Goal: Information Seeking & Learning: Learn about a topic

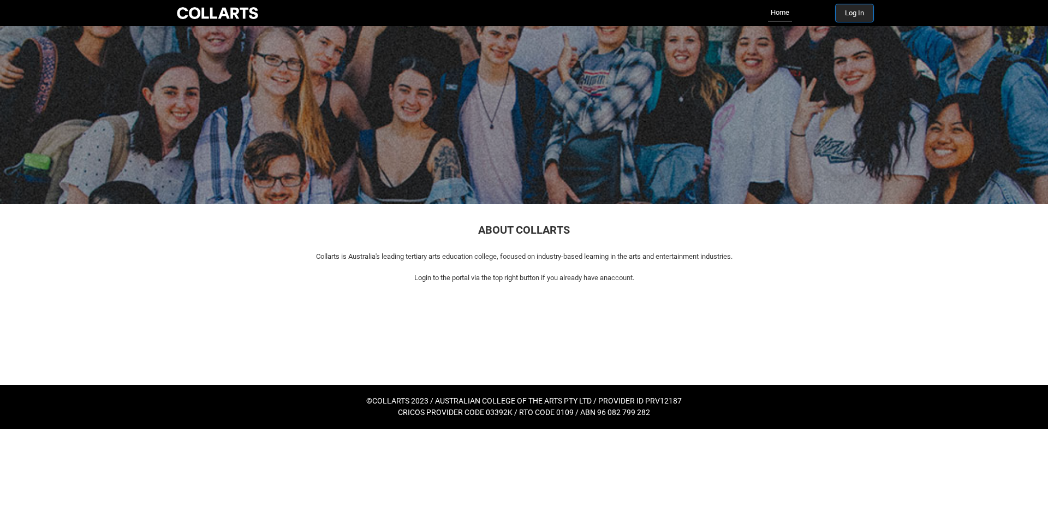
click at [847, 15] on button "Log In" at bounding box center [855, 12] width 38 height 17
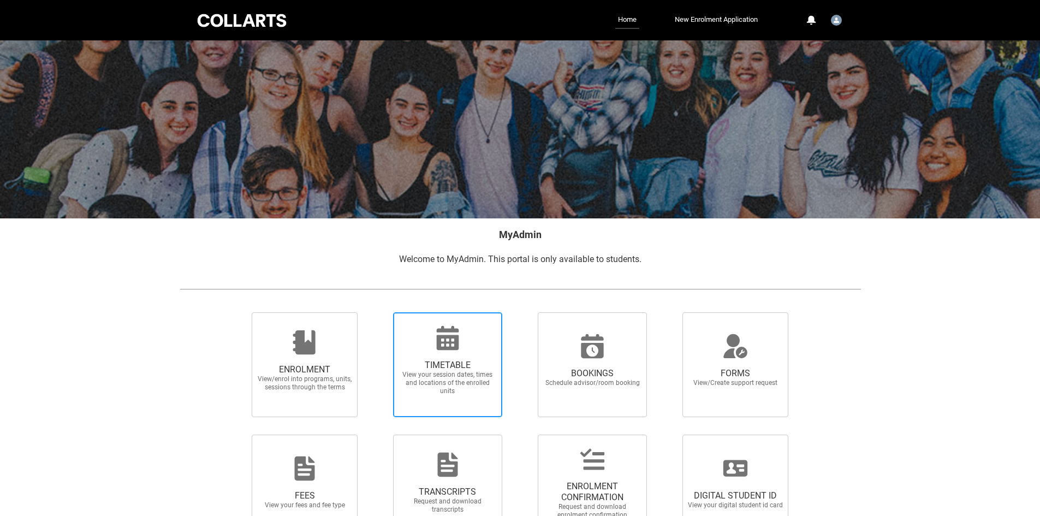
click at [462, 333] on div at bounding box center [447, 338] width 105 height 26
click at [379, 312] on input "TIMETABLE View your session dates, times and locations of the enrolled units" at bounding box center [379, 312] width 1 height 1
radio input "true"
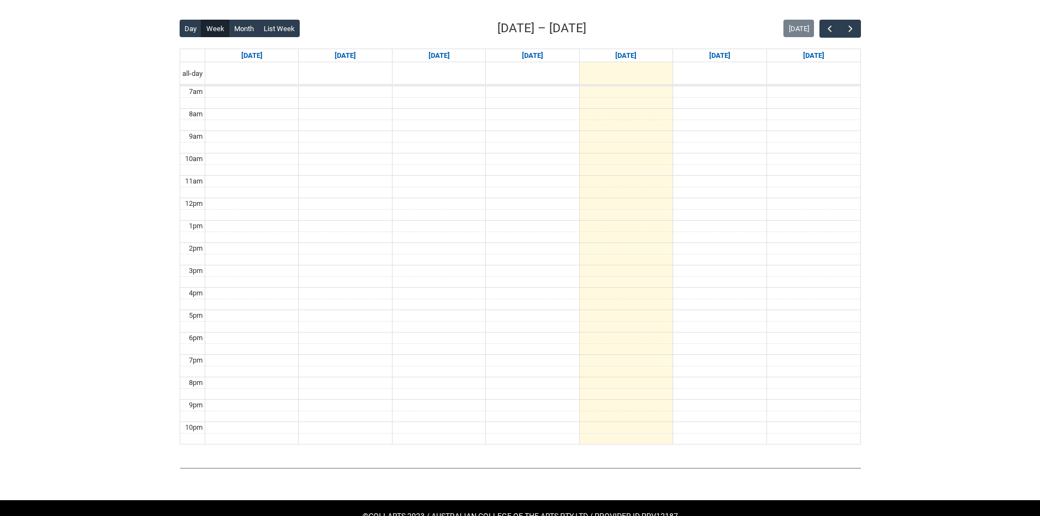
scroll to position [273, 0]
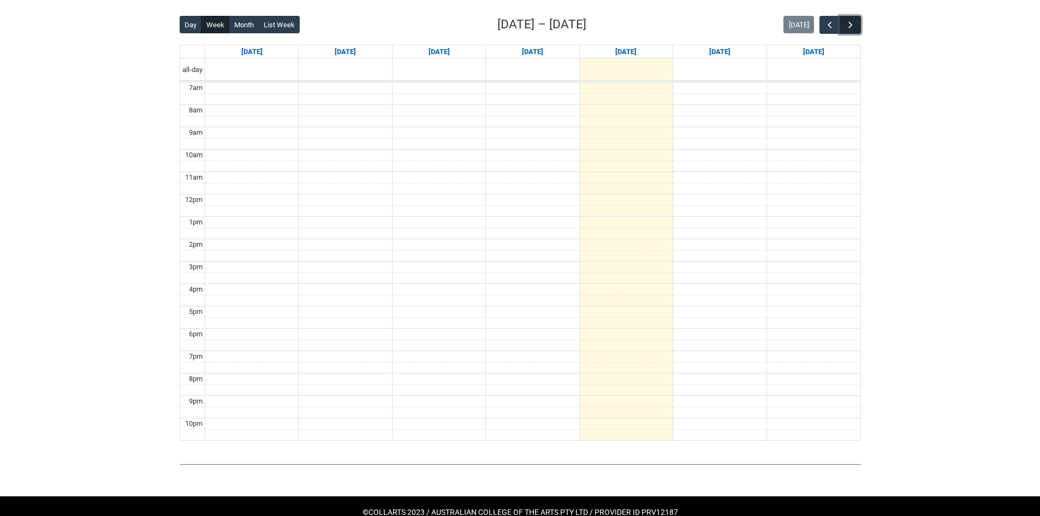
click at [851, 28] on span "button" at bounding box center [850, 25] width 11 height 11
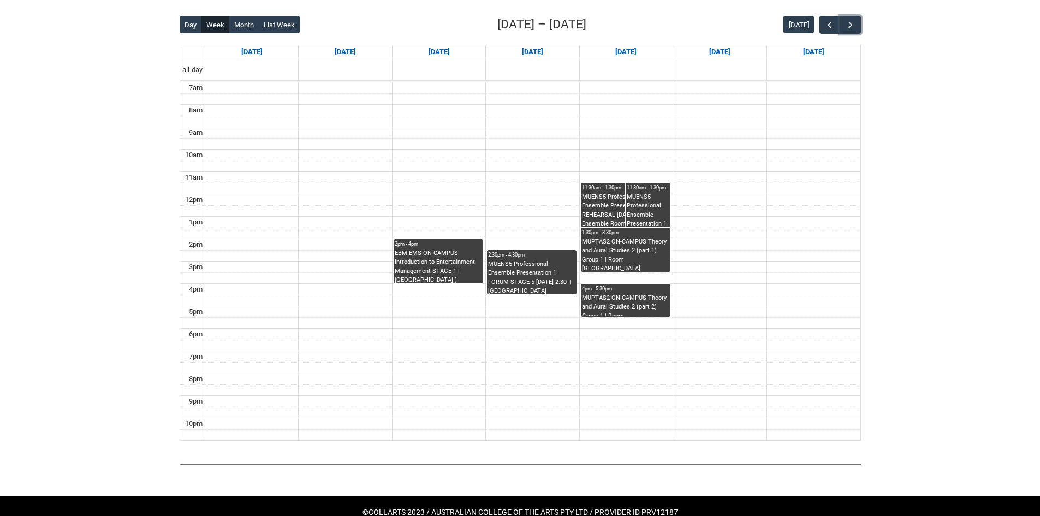
click at [635, 241] on div "MUPTAS2 ON-CAMPUS Theory and Aural Studies 2 (part 1) Group 1 | Room 102 Lab (W…" at bounding box center [625, 254] width 87 height 34
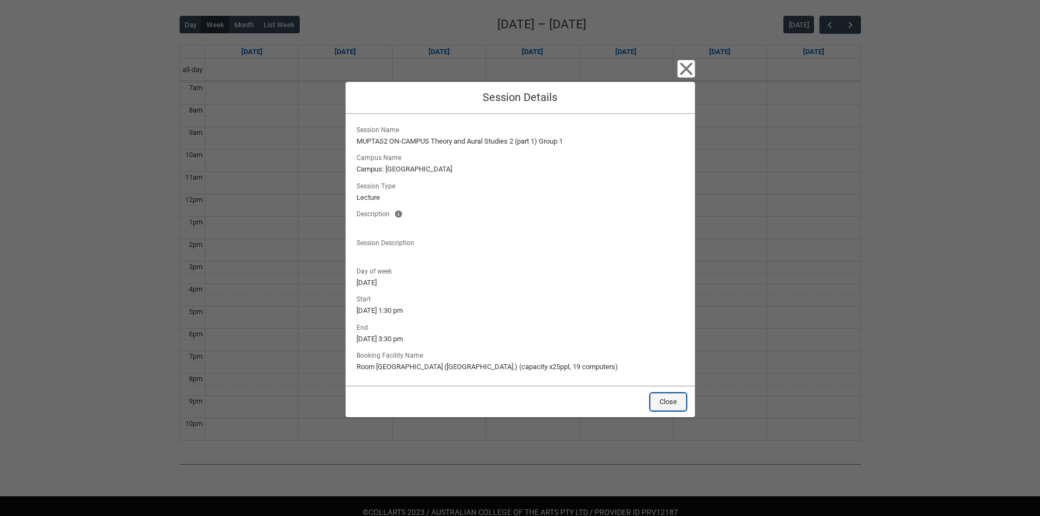
click at [667, 406] on button "Close" at bounding box center [668, 401] width 36 height 17
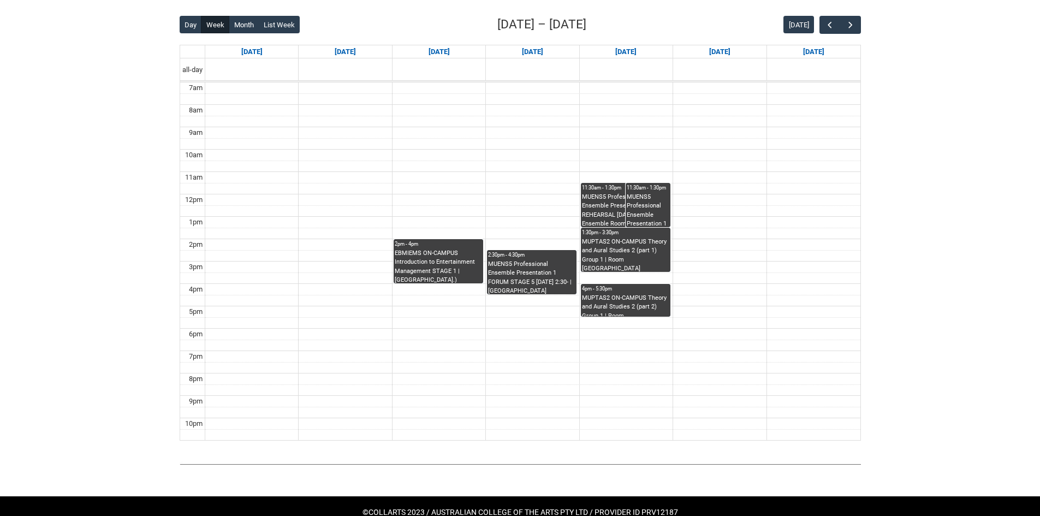
click at [654, 212] on div "MUENS5 Professional Ensemble Presentation 1 REHEARSAL Thursday 11:30- | Ensembl…" at bounding box center [648, 210] width 43 height 34
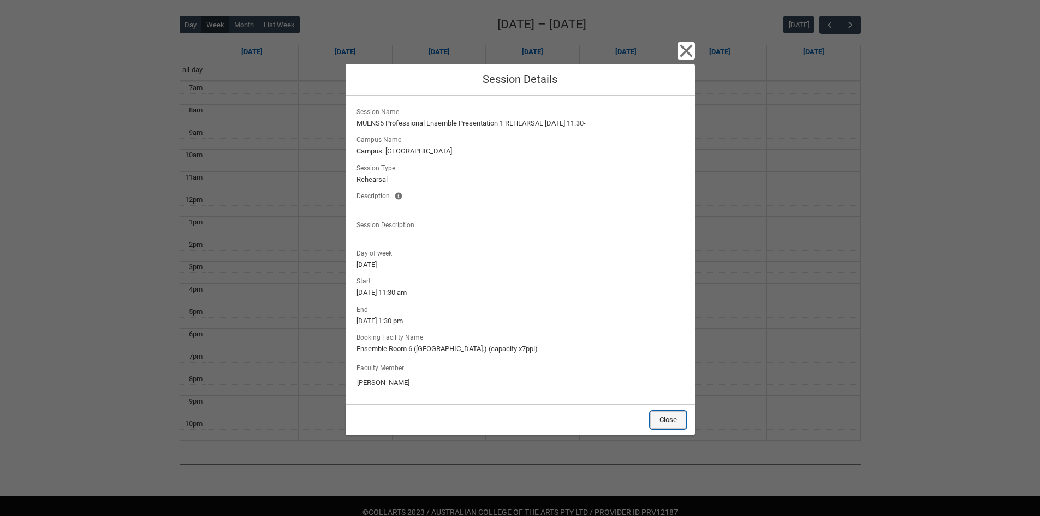
click at [667, 412] on button "Close" at bounding box center [668, 419] width 36 height 17
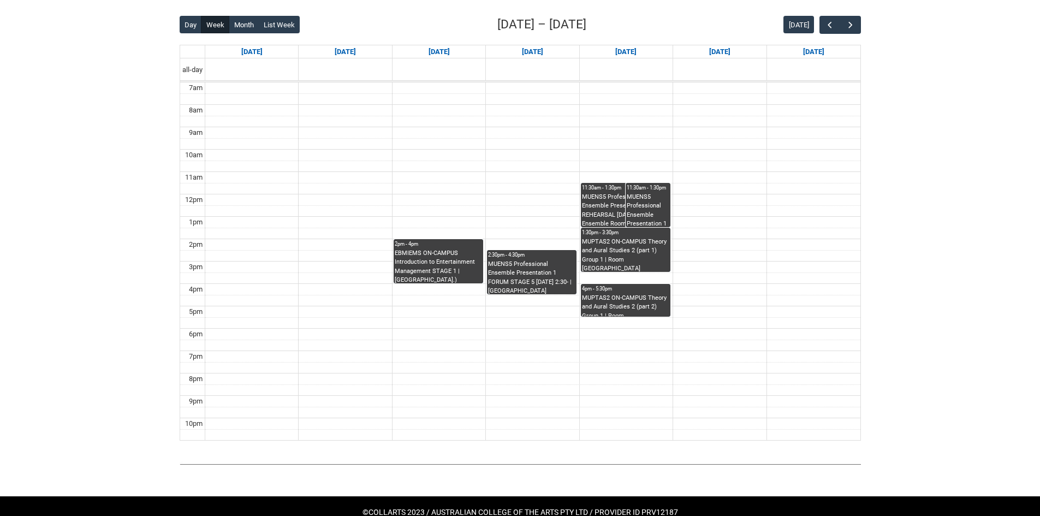
click at [662, 296] on div "MUPTAS2 ON-CAMPUS Theory and Aural Studies 2 (part 2) Group 1 | Room 102 Lab (W…" at bounding box center [625, 305] width 87 height 23
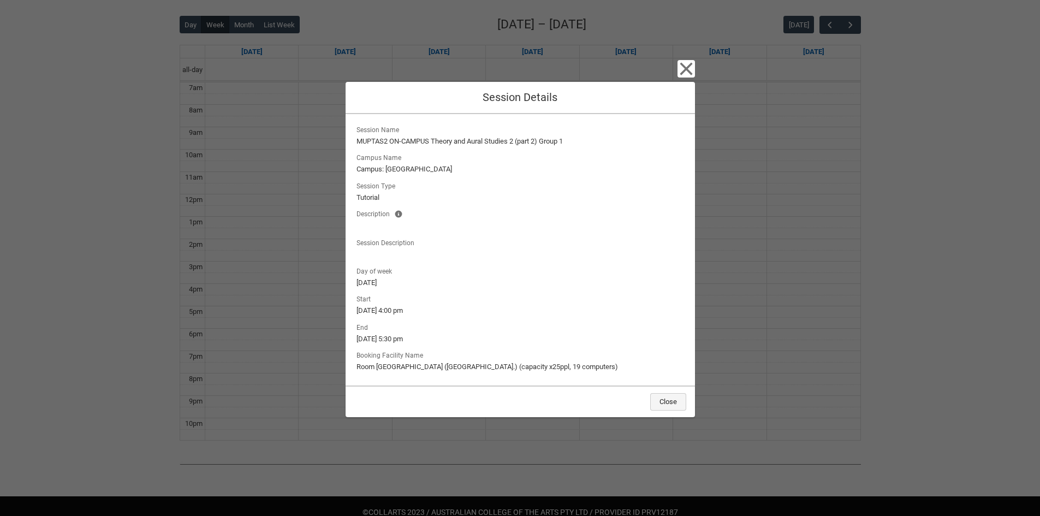
drag, startPoint x: 663, startPoint y: 411, endPoint x: 667, endPoint y: 403, distance: 8.5
click at [667, 403] on div "Close" at bounding box center [520, 401] width 349 height 32
click at [667, 403] on button "Close" at bounding box center [668, 401] width 36 height 17
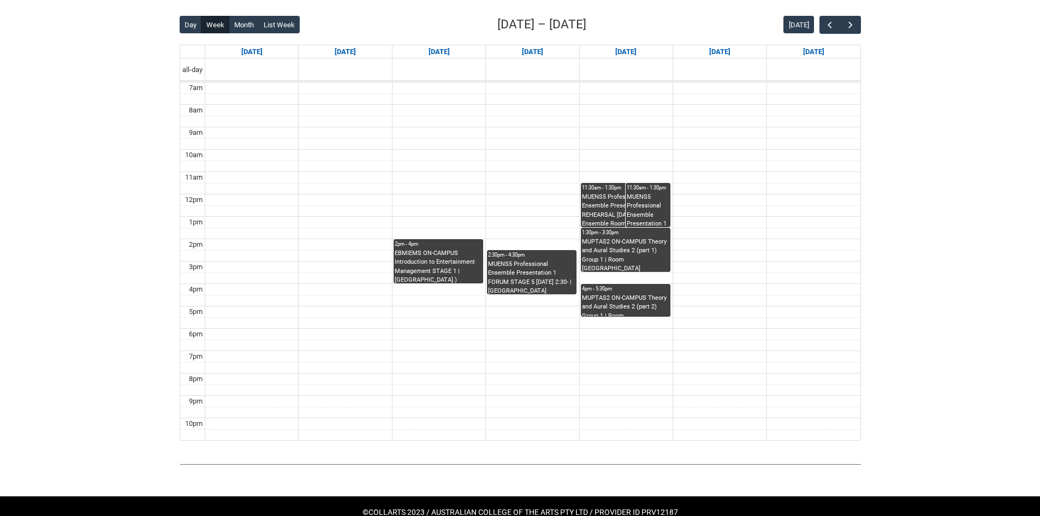
click at [613, 309] on div "MUPTAS2 ON-CAMPUS Theory and Aural Studies 2 (part 2) Group 1 | Room 102 Lab (W…" at bounding box center [625, 305] width 87 height 23
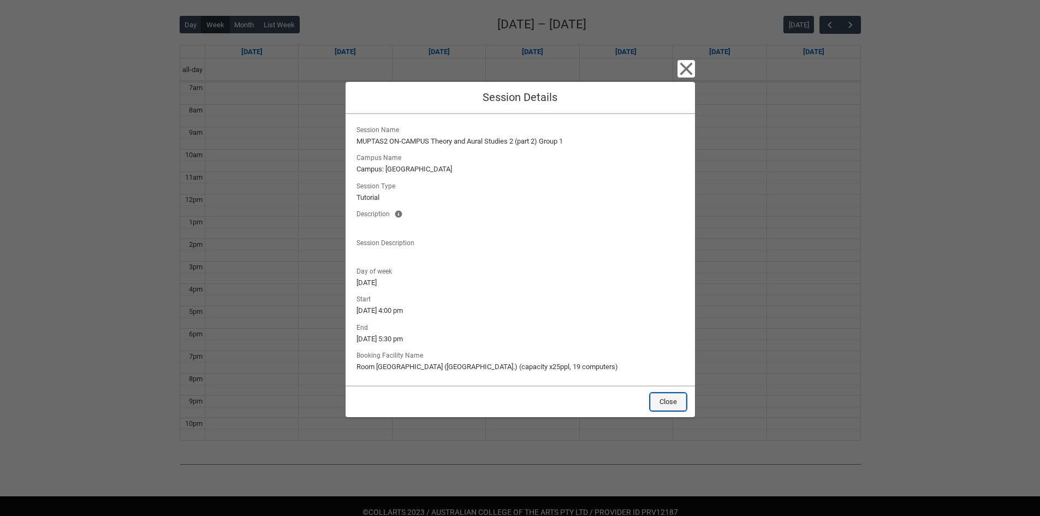
click at [655, 401] on button "Close" at bounding box center [668, 401] width 36 height 17
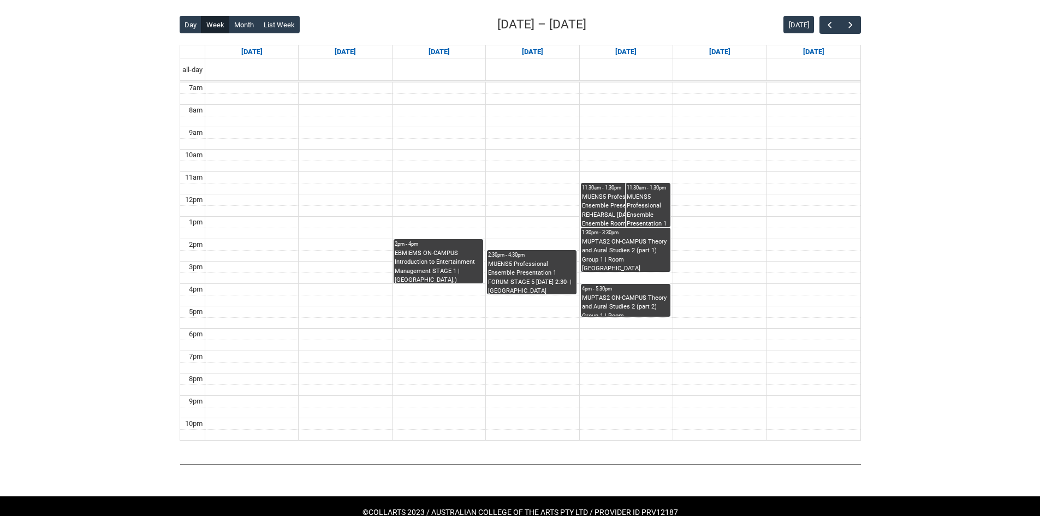
click at [616, 217] on div "MUENS5 Professional Ensemble Presentation 1 REHEARSAL Thursday 11:30- | Ensembl…" at bounding box center [625, 210] width 87 height 34
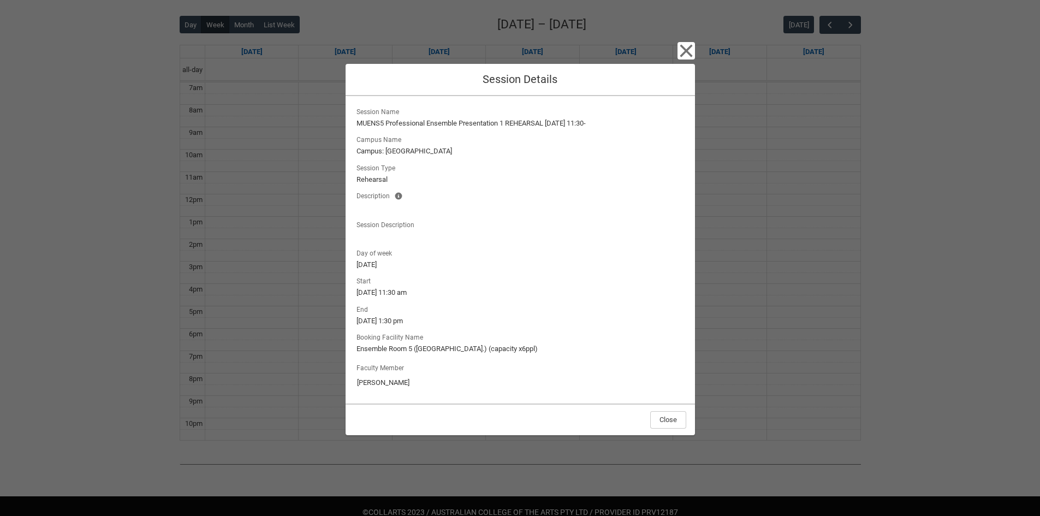
click at [675, 431] on div "Close" at bounding box center [520, 419] width 349 height 32
click at [671, 430] on div "Close" at bounding box center [520, 419] width 349 height 32
click at [668, 419] on button "Close" at bounding box center [668, 419] width 36 height 17
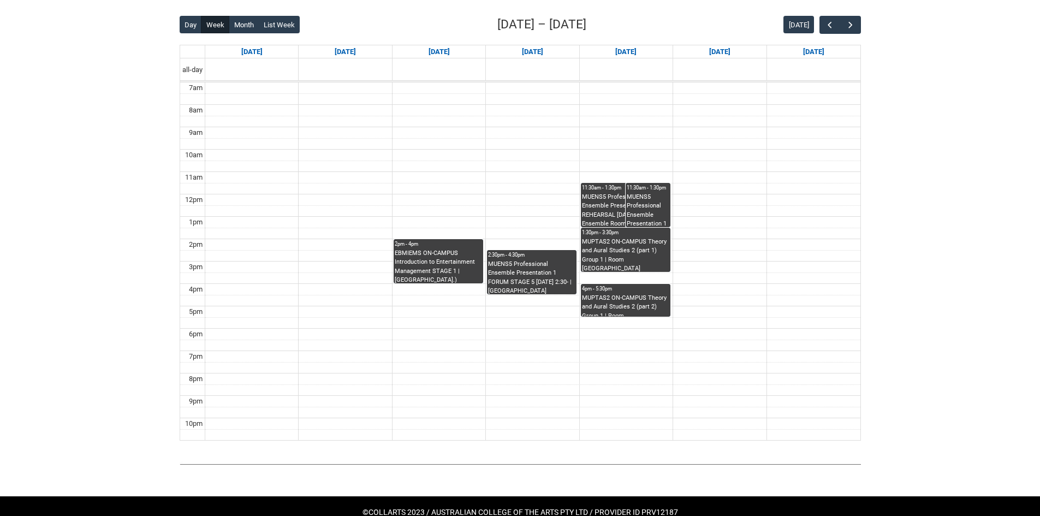
click at [613, 206] on div "MUENS5 Professional Ensemble Presentation 1 REHEARSAL Thursday 11:30- | Ensembl…" at bounding box center [625, 210] width 87 height 34
